Goal: Find specific page/section: Find specific page/section

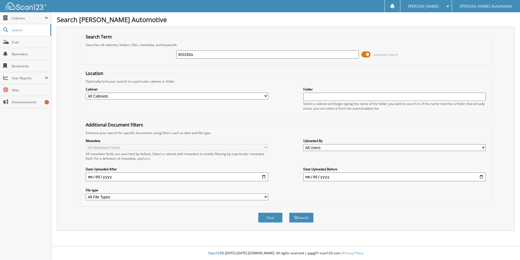
type input "903182a"
click at [289, 212] on button "Search" at bounding box center [301, 217] width 24 height 10
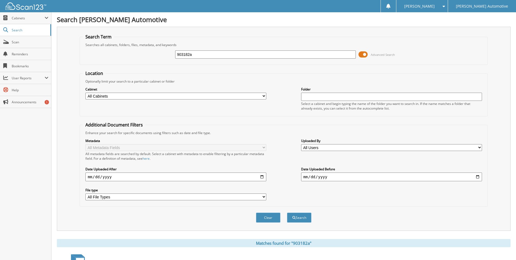
click at [210, 54] on input "903182a" at bounding box center [265, 54] width 181 height 8
type input "903182"
click at [287, 212] on button "Search" at bounding box center [299, 217] width 24 height 10
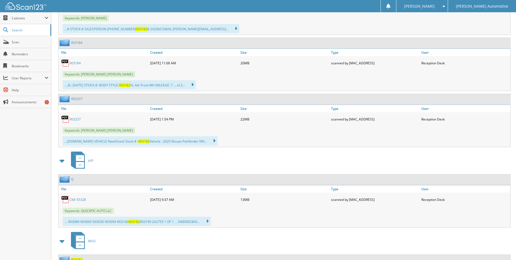
scroll to position [485, 0]
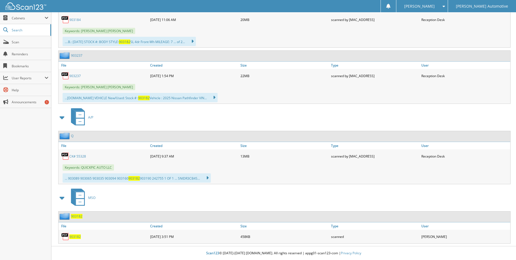
click at [76, 217] on span "903182" at bounding box center [76, 216] width 11 height 5
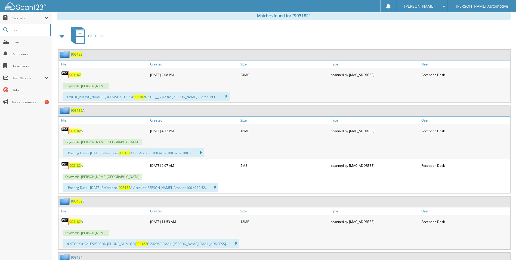
scroll to position [218, 0]
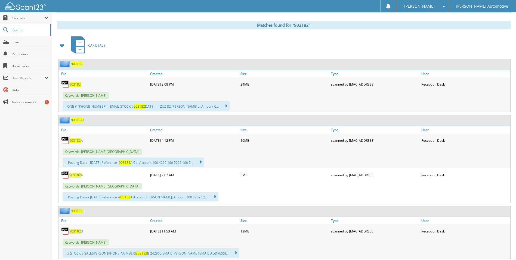
click at [75, 65] on span "903182" at bounding box center [76, 63] width 11 height 5
